Goal: Task Accomplishment & Management: Manage account settings

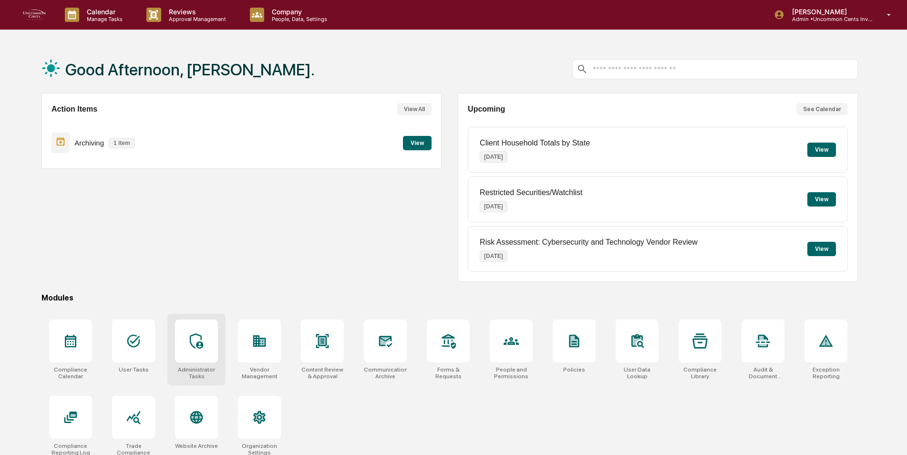
click at [192, 345] on icon at bounding box center [196, 340] width 13 height 15
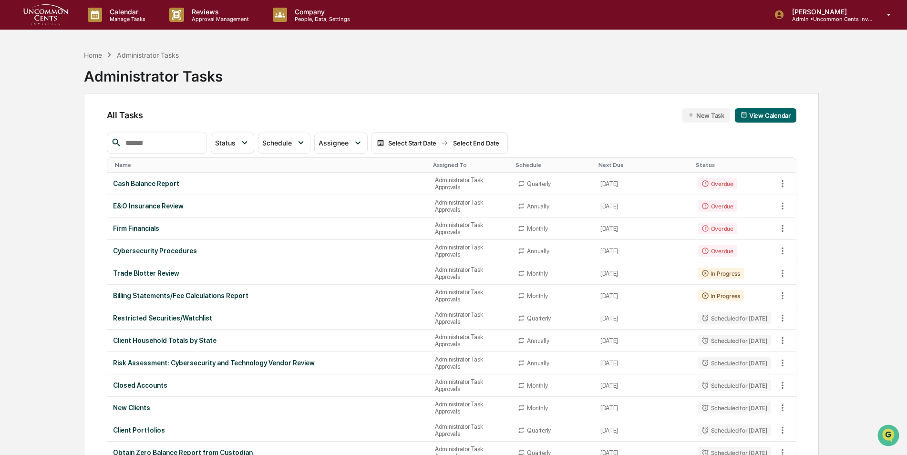
click at [438, 165] on div "Assigned To" at bounding box center [470, 165] width 75 height 7
click at [438, 165] on div "Assigned To ▲" at bounding box center [470, 165] width 75 height 7
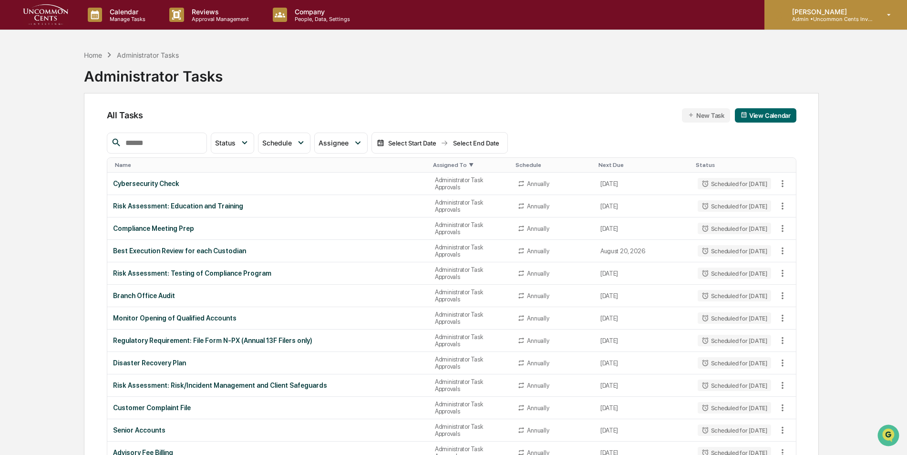
click at [816, 18] on p "Admin • Uncommon Cents Investing" at bounding box center [829, 19] width 89 height 7
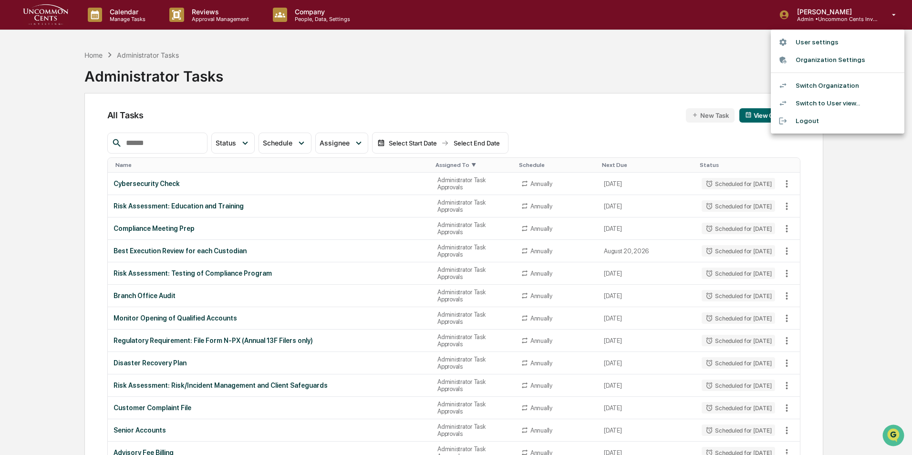
click at [820, 84] on li "Switch Organization" at bounding box center [838, 86] width 134 height 18
